Goal: Check status: Check status

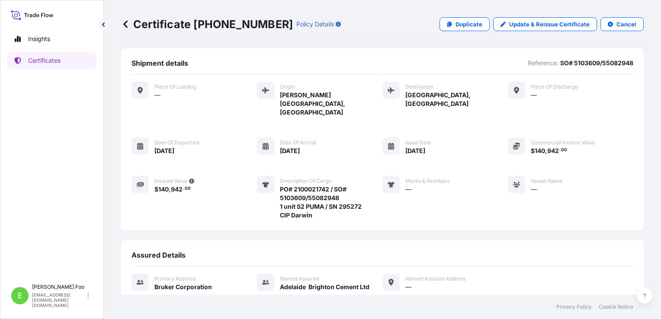
scroll to position [78, 0]
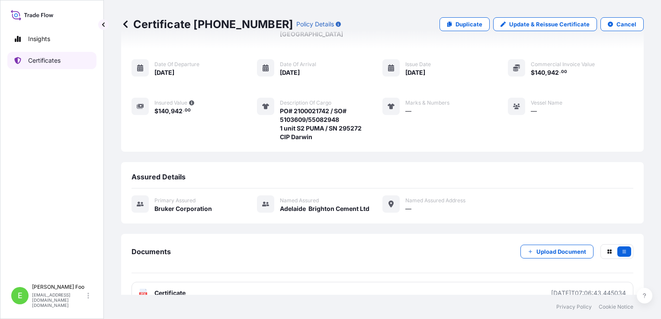
click at [57, 61] on p "Certificates" at bounding box center [44, 60] width 32 height 9
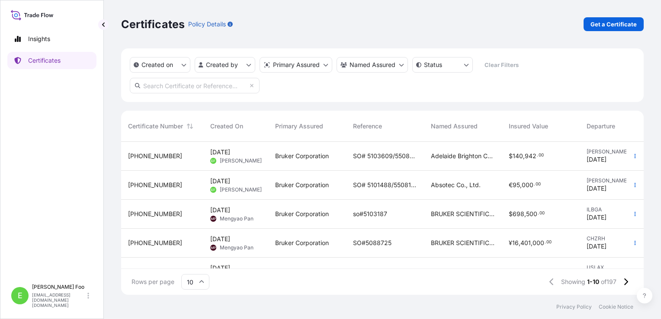
click at [390, 152] on span "SO# 5103609/55082948" at bounding box center [385, 156] width 64 height 9
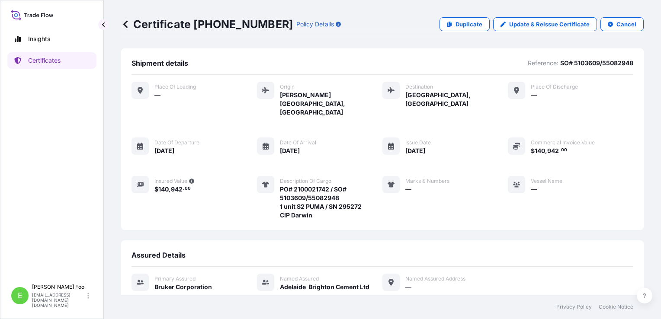
click at [166, 178] on span "Insured Value" at bounding box center [170, 181] width 33 height 7
click at [191, 179] on icon "button" at bounding box center [191, 181] width 5 height 5
click at [140, 181] on icon at bounding box center [140, 184] width 7 height 7
click at [173, 64] on span "Shipment details" at bounding box center [159, 63] width 57 height 9
click at [142, 181] on icon at bounding box center [140, 184] width 7 height 7
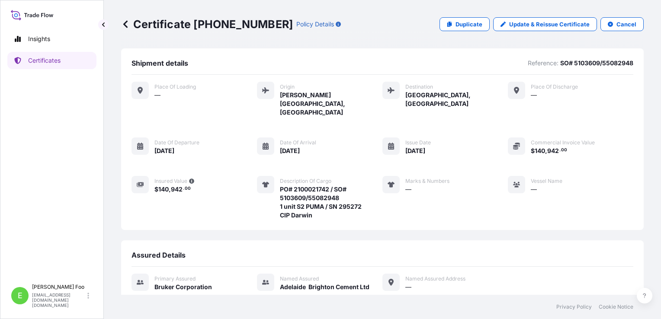
click at [141, 182] on icon at bounding box center [140, 184] width 7 height 5
click at [220, 187] on div "Place of Loading — Origin [PERSON_NAME][GEOGRAPHIC_DATA], [GEOGRAPHIC_DATA] Des…" at bounding box center [382, 151] width 502 height 138
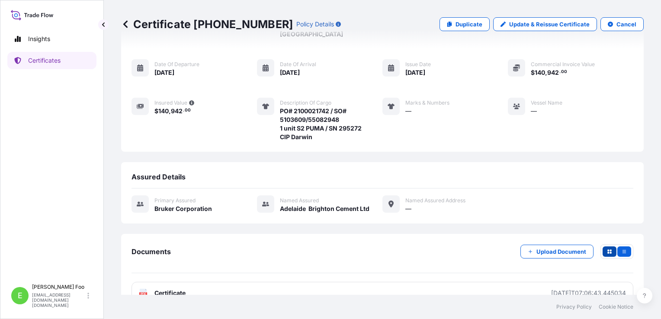
click at [602, 246] on button "button" at bounding box center [609, 251] width 14 height 10
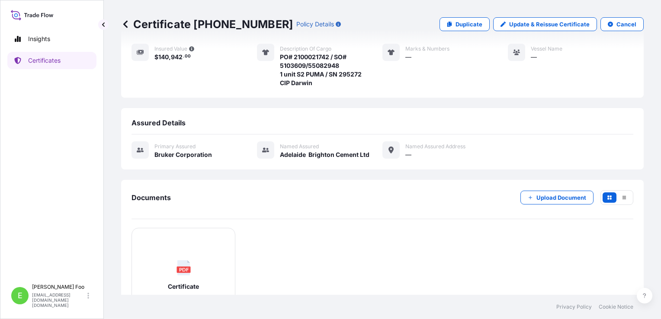
scroll to position [160, 0]
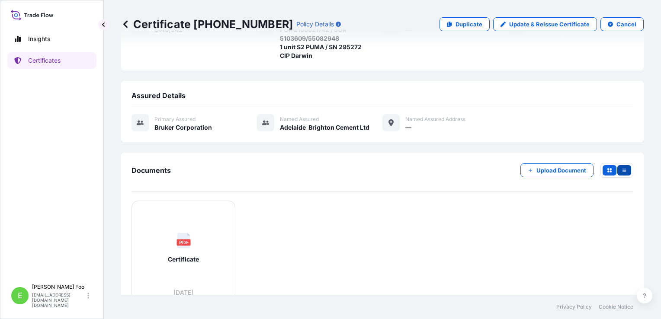
click at [622, 165] on button "button" at bounding box center [624, 170] width 14 height 10
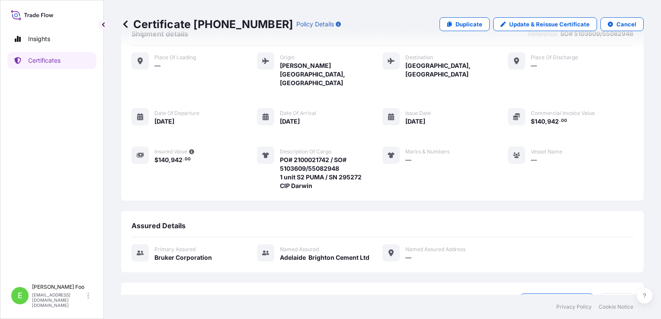
scroll to position [0, 0]
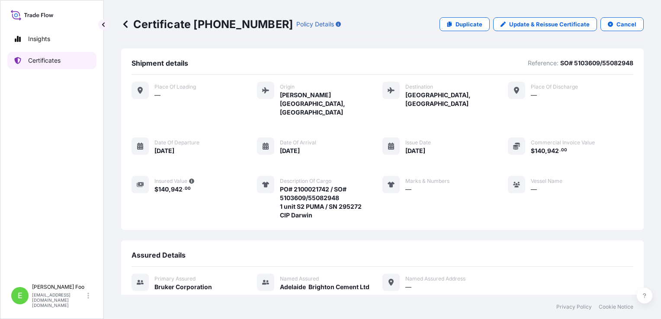
click at [54, 60] on p "Certificates" at bounding box center [44, 60] width 32 height 9
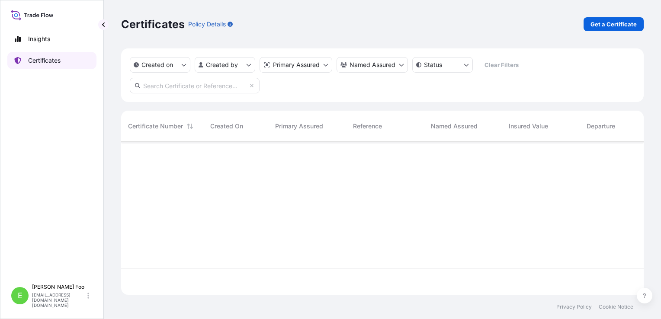
scroll to position [151, 515]
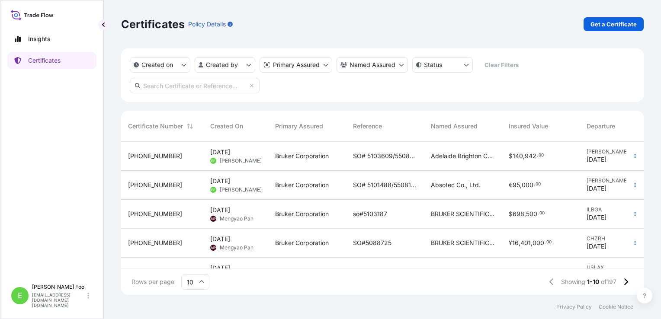
drag, startPoint x: 363, startPoint y: 162, endPoint x: 348, endPoint y: 150, distance: 19.1
drag, startPoint x: 348, startPoint y: 150, endPoint x: 310, endPoint y: 157, distance: 37.9
click at [310, 157] on span "Bruker Corporation" at bounding box center [302, 156] width 54 height 9
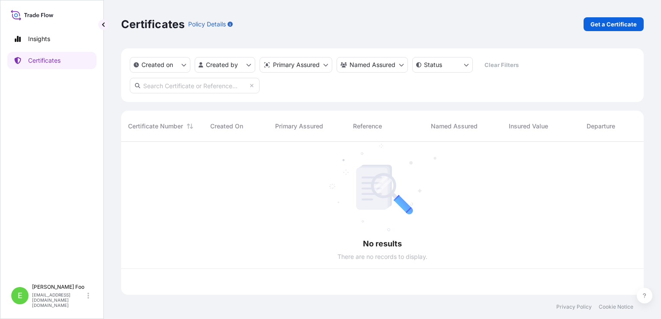
scroll to position [151, 515]
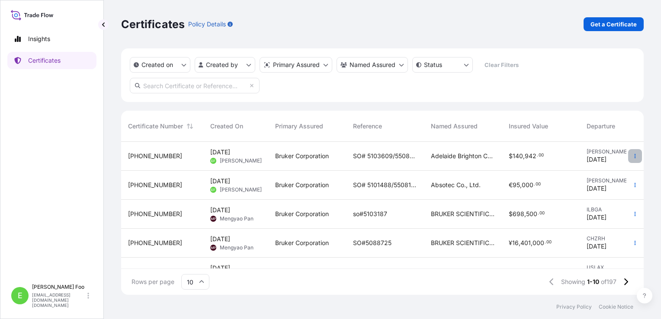
click at [632, 157] on icon "button" at bounding box center [634, 155] width 5 height 5
